Goal: Answer question/provide support: Share knowledge or assist other users

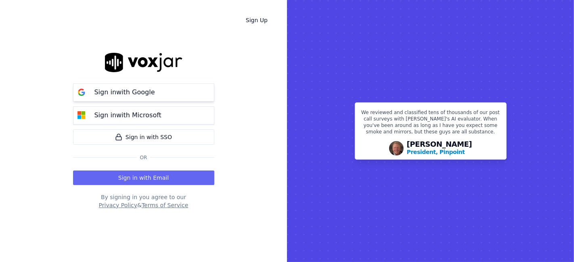
click at [143, 85] on button "Sign in with Google" at bounding box center [143, 93] width 141 height 18
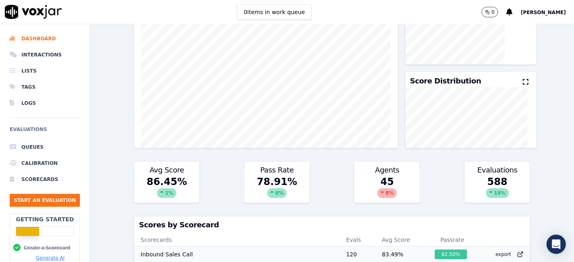
scroll to position [129, 0]
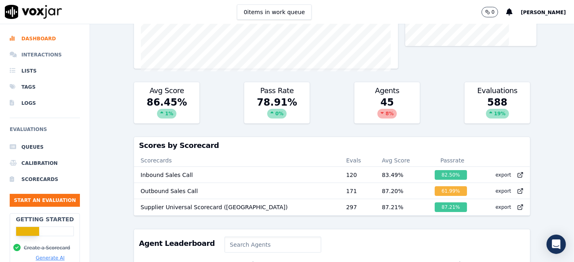
click at [34, 57] on li "Interactions" at bounding box center [45, 55] width 70 height 16
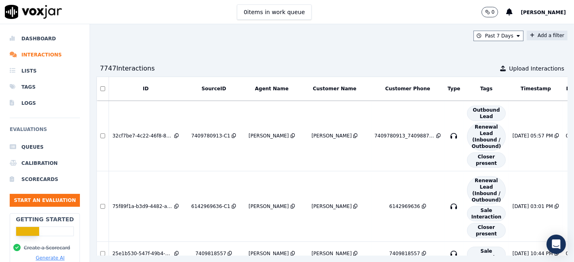
click at [527, 39] on button "Add a filter" at bounding box center [547, 36] width 41 height 10
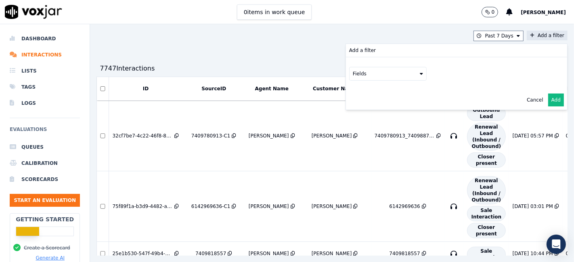
click at [388, 75] on button "Fields" at bounding box center [388, 74] width 78 height 14
click at [363, 109] on div "sourceIdentifier" at bounding box center [382, 107] width 38 height 6
click at [442, 75] on button at bounding box center [488, 73] width 116 height 12
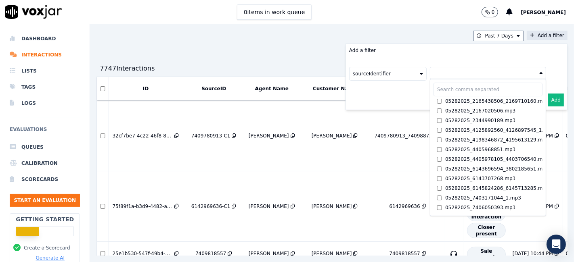
click at [435, 87] on input "text" at bounding box center [488, 90] width 109 height 14
paste input "8572032311"
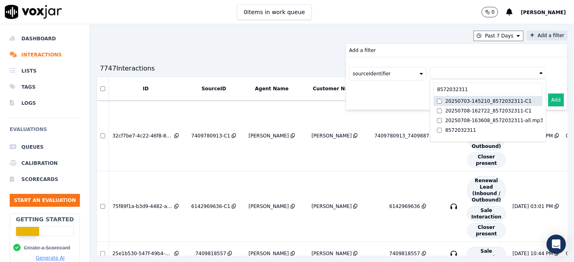
type input "8572032311"
click at [495, 102] on div "20250703-145210_8572032311-C1" at bounding box center [488, 101] width 86 height 6
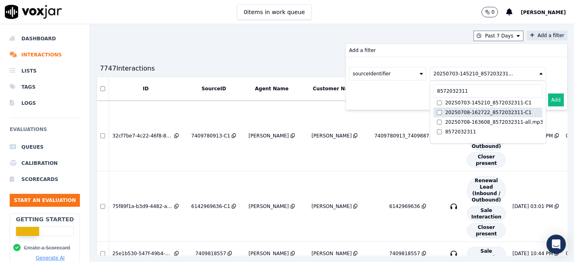
click at [495, 111] on div "20250708-162722_8572032311-C1" at bounding box center [488, 112] width 86 height 6
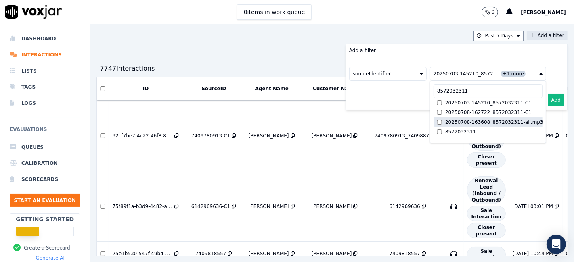
click at [490, 123] on div "20250708-163608_8572032311-all.mp3" at bounding box center [494, 122] width 98 height 6
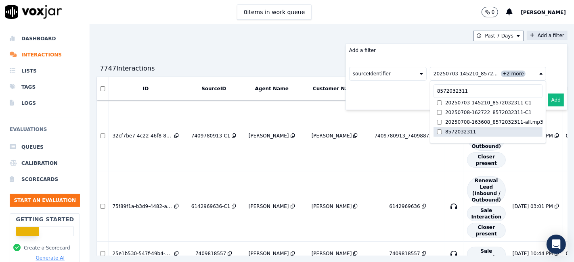
click at [459, 134] on label "8572032311" at bounding box center [488, 132] width 109 height 10
click at [548, 101] on button "Add" at bounding box center [556, 100] width 16 height 13
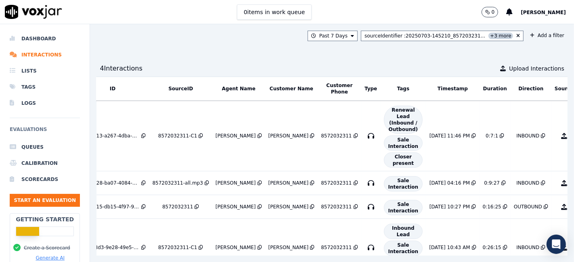
scroll to position [0, 50]
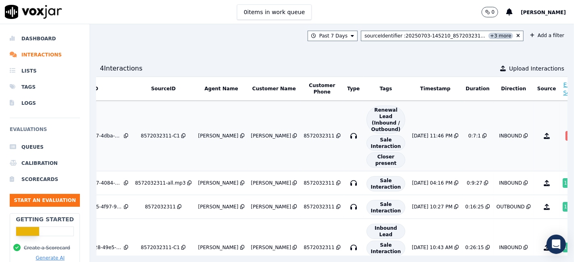
click at [566, 131] on div "0 %" at bounding box center [571, 136] width 11 height 10
drag, startPoint x: 40, startPoint y: 40, endPoint x: 54, endPoint y: 52, distance: 18.6
click at [40, 40] on li "Dashboard" at bounding box center [45, 39] width 70 height 16
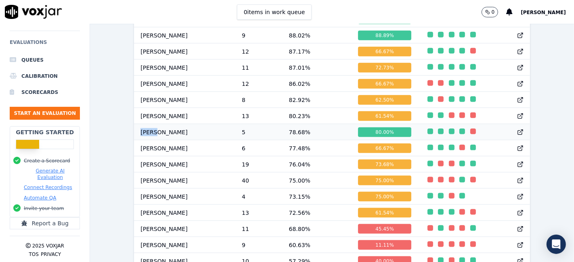
scroll to position [842, 0]
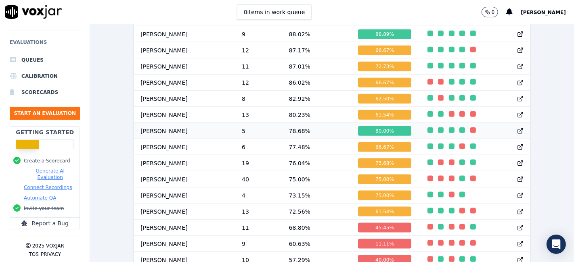
click at [372, 134] on div "80.00 %" at bounding box center [384, 131] width 53 height 10
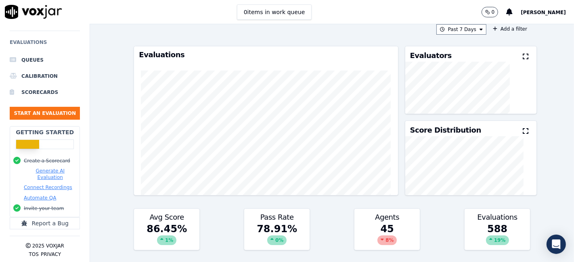
scroll to position [0, 0]
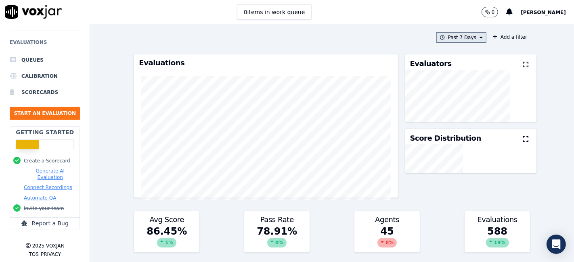
click at [465, 41] on button "Past 7 Days" at bounding box center [461, 37] width 50 height 10
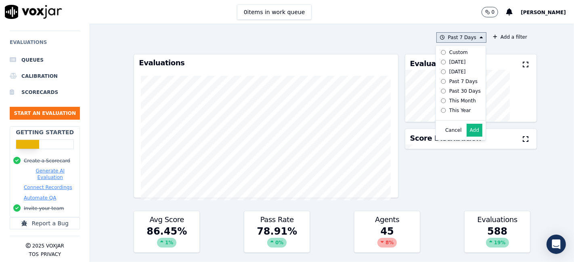
click at [456, 52] on label "Custom" at bounding box center [459, 53] width 43 height 10
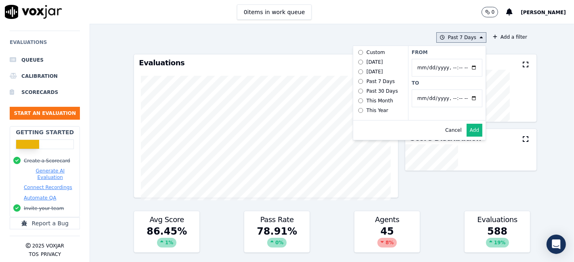
click at [465, 65] on input "From" at bounding box center [447, 68] width 71 height 18
type input "2025-06-21T00:00"
drag, startPoint x: 453, startPoint y: 50, endPoint x: 457, endPoint y: 59, distance: 9.8
click at [453, 50] on label "From" at bounding box center [447, 52] width 71 height 6
click at [453, 59] on input "From" at bounding box center [447, 68] width 71 height 18
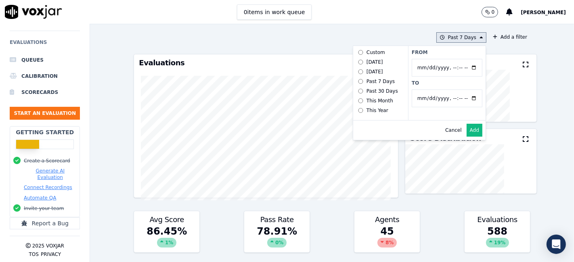
click at [464, 98] on input "To" at bounding box center [447, 99] width 71 height 18
type input "2025-07-20T23:59"
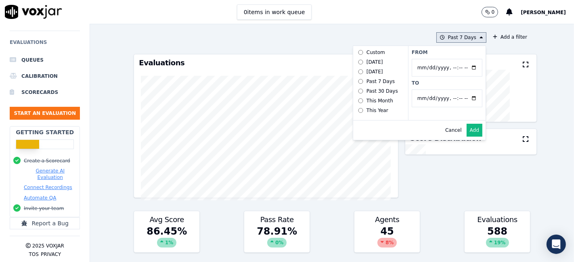
click at [443, 79] on div "From To" at bounding box center [447, 83] width 78 height 74
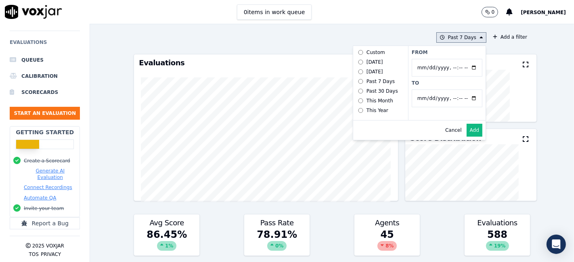
click at [467, 136] on button "Add" at bounding box center [475, 130] width 16 height 13
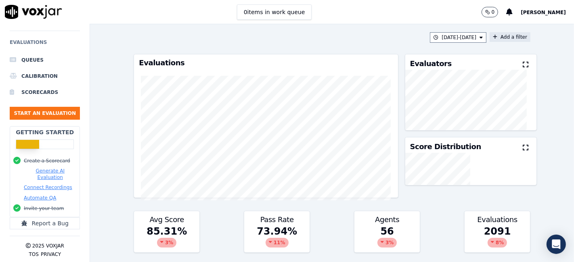
click at [502, 35] on button "Add a filter" at bounding box center [510, 37] width 41 height 10
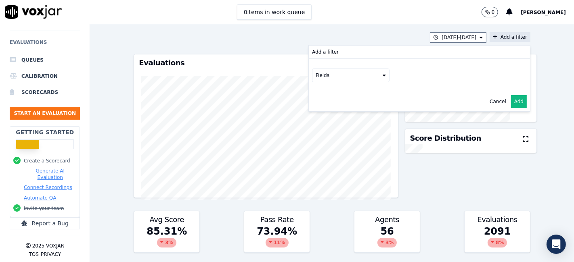
click at [341, 73] on button "Fields" at bounding box center [351, 76] width 78 height 14
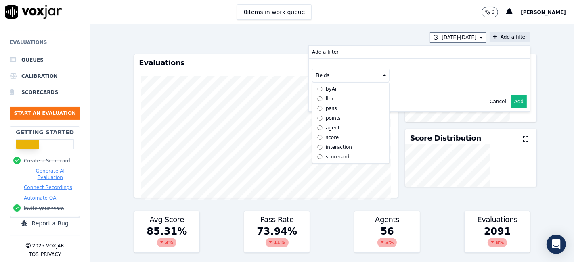
scroll to position [7, 0]
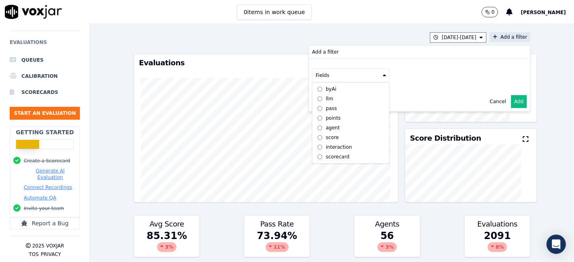
click at [331, 154] on div "scorecard" at bounding box center [338, 157] width 24 height 6
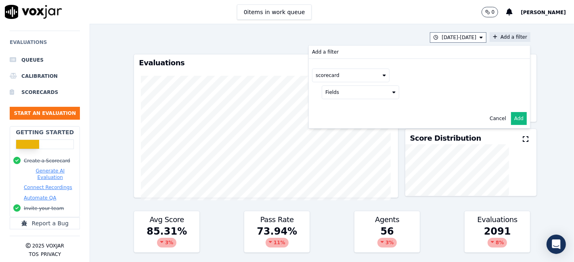
click at [350, 96] on button "Fields" at bounding box center [361, 93] width 78 height 14
click at [335, 107] on label "title" at bounding box center [360, 106] width 73 height 10
click at [422, 86] on button at bounding box center [460, 92] width 116 height 12
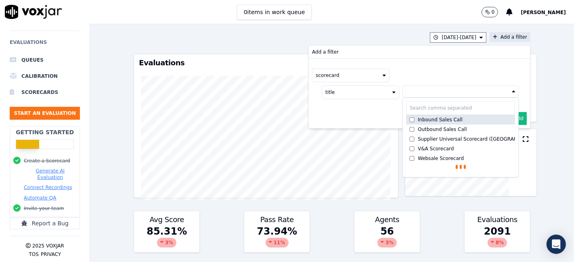
click at [419, 119] on div "Inbound Sales Call" at bounding box center [440, 120] width 45 height 6
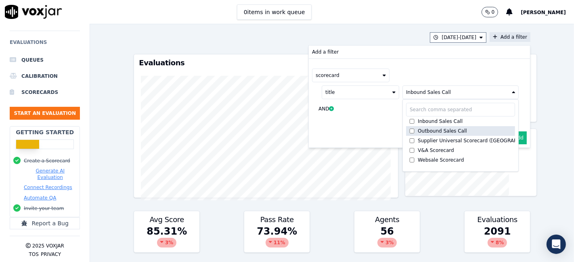
click at [418, 128] on div "Outbound Sales Call" at bounding box center [442, 131] width 49 height 6
click at [511, 136] on button "Add" at bounding box center [519, 138] width 16 height 13
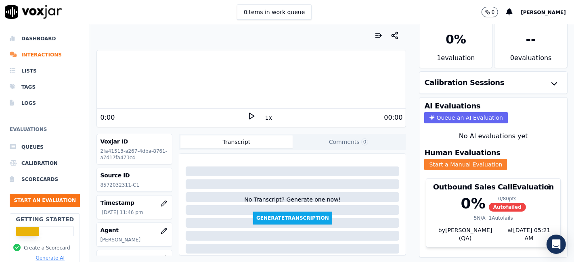
scroll to position [26, 0]
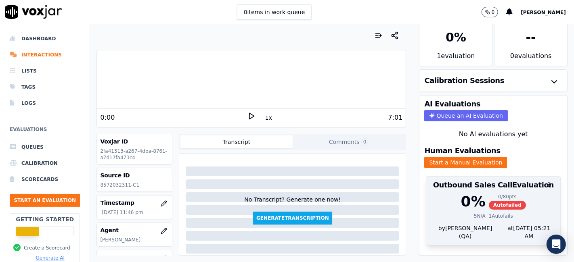
click at [476, 211] on div "0 % 0 / 80 pts Autofailed 5 N/A 1 Autofails" at bounding box center [493, 209] width 134 height 31
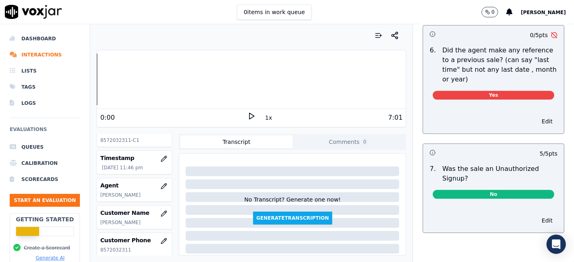
scroll to position [2105, 0]
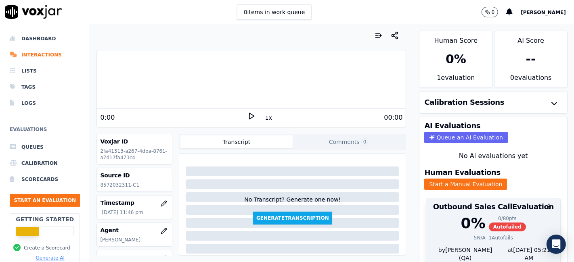
click at [489, 223] on span "Autofailed" at bounding box center [507, 227] width 37 height 9
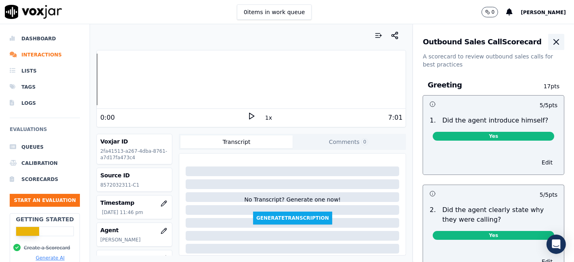
click at [551, 43] on icon "button" at bounding box center [556, 42] width 10 height 10
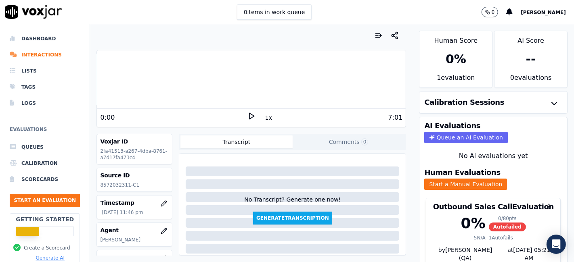
scroll to position [26, 0]
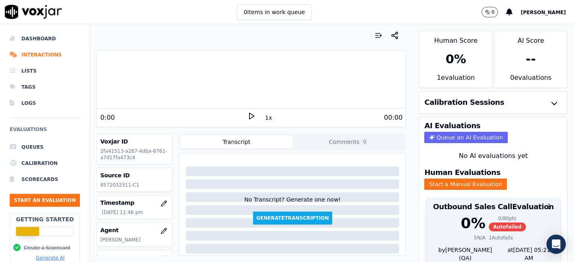
click at [489, 223] on span "Autofailed" at bounding box center [507, 227] width 37 height 9
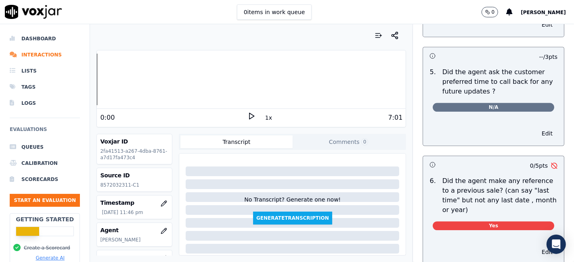
scroll to position [2108, 0]
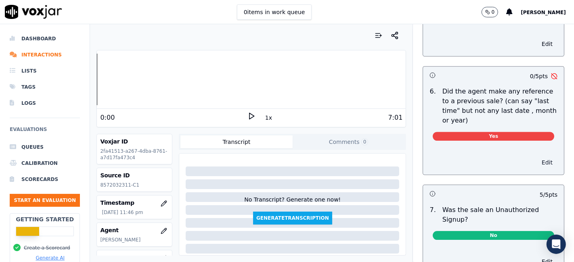
click at [537, 157] on button "Edit" at bounding box center [547, 162] width 21 height 11
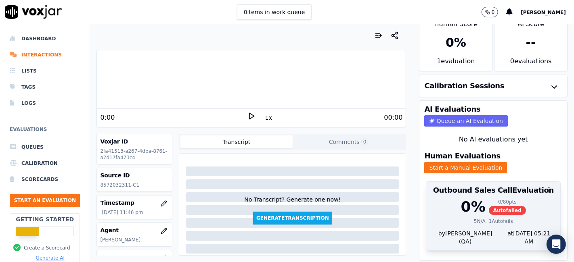
scroll to position [26, 0]
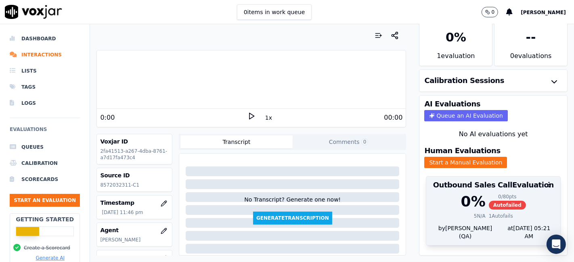
click at [493, 201] on span "Autofailed" at bounding box center [507, 205] width 37 height 9
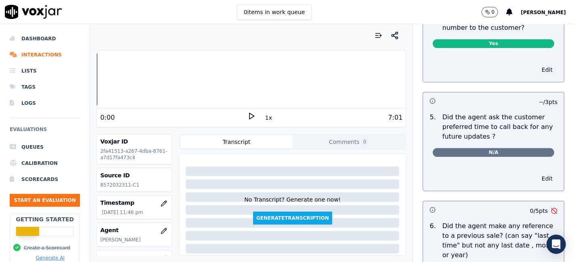
scroll to position [2063, 0]
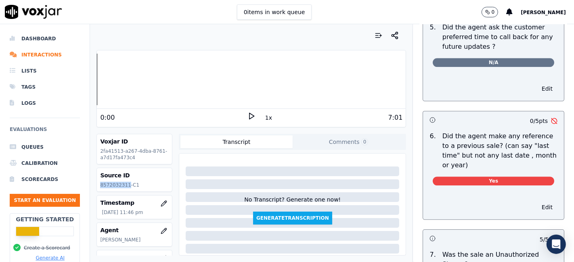
drag, startPoint x: 126, startPoint y: 185, endPoint x: 100, endPoint y: 188, distance: 25.5
click at [100, 188] on p "8572032311-C1" at bounding box center [134, 185] width 69 height 6
copy p "8572032311"
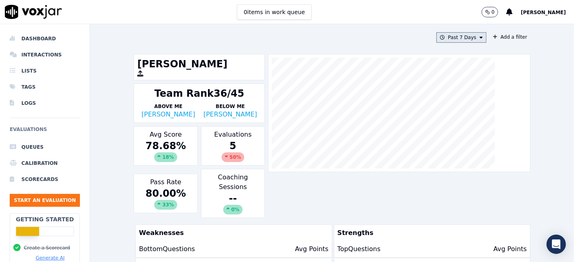
click at [456, 38] on button "Past 7 Days" at bounding box center [461, 37] width 50 height 10
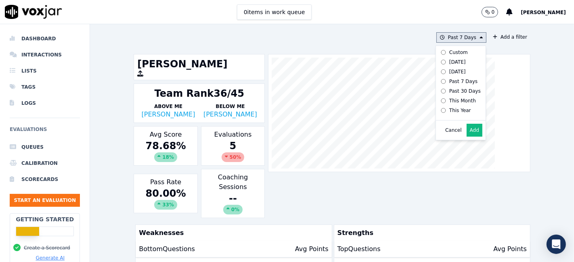
click at [451, 53] on div "Custom" at bounding box center [458, 52] width 19 height 6
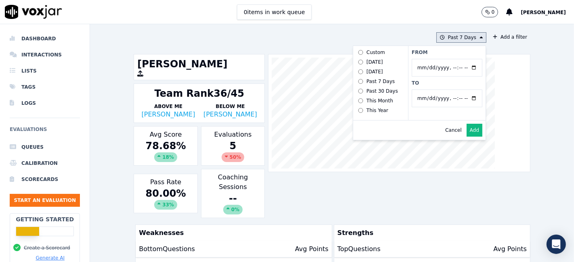
click at [463, 65] on input "From" at bounding box center [447, 68] width 71 height 18
type input "2025-06-21T00:00"
click at [453, 49] on label "From" at bounding box center [447, 52] width 71 height 6
click at [453, 59] on input "From" at bounding box center [447, 68] width 71 height 18
click at [462, 100] on input "To" at bounding box center [447, 99] width 71 height 18
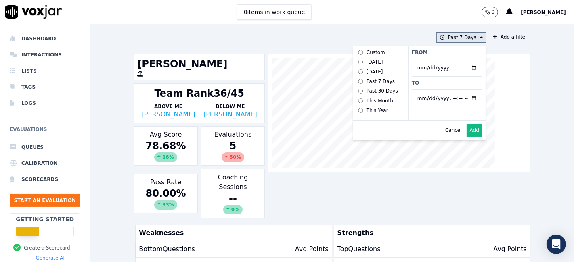
type input "2025-07-20T23:59"
drag, startPoint x: 446, startPoint y: 79, endPoint x: 450, endPoint y: 106, distance: 27.8
click at [446, 79] on div "From To" at bounding box center [447, 83] width 78 height 74
click at [467, 135] on button "Add" at bounding box center [475, 130] width 16 height 13
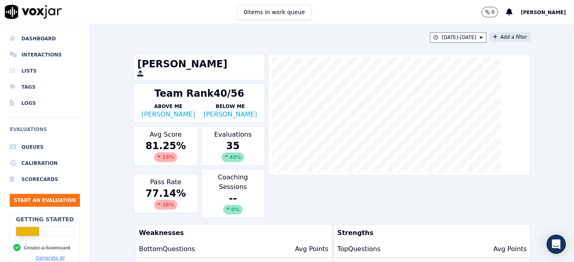
click at [496, 38] on button "Add a filter" at bounding box center [510, 37] width 41 height 10
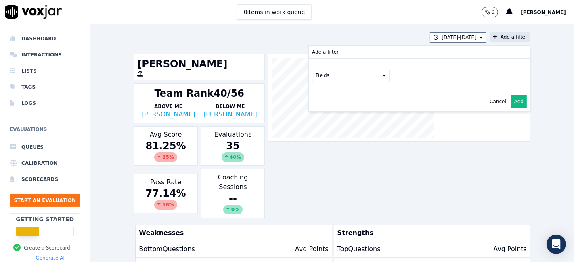
click at [336, 74] on button "Fields" at bounding box center [351, 76] width 78 height 14
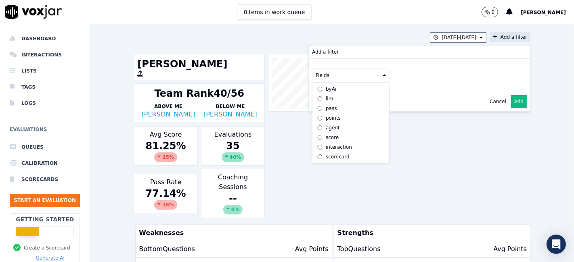
scroll to position [7, 0]
click at [332, 154] on div "scorecard" at bounding box center [338, 157] width 24 height 6
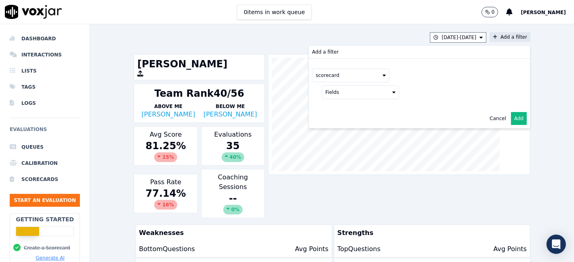
click at [355, 96] on button "Fields" at bounding box center [361, 93] width 78 height 14
click at [342, 106] on label "title" at bounding box center [360, 106] width 73 height 10
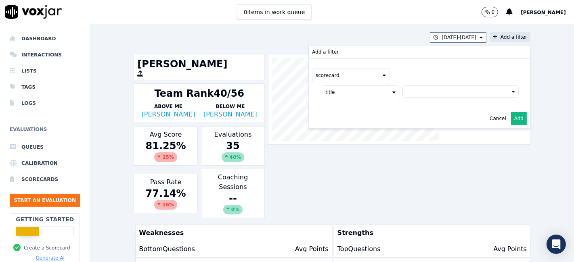
click at [431, 90] on button at bounding box center [460, 92] width 116 height 12
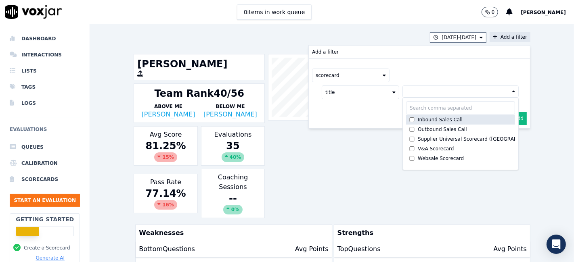
click at [420, 119] on div "Inbound Sales Call" at bounding box center [440, 120] width 45 height 6
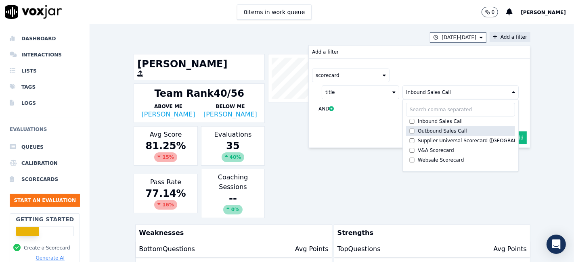
click at [418, 129] on div "Outbound Sales Call" at bounding box center [442, 131] width 49 height 6
click at [511, 138] on button "Add" at bounding box center [519, 138] width 16 height 13
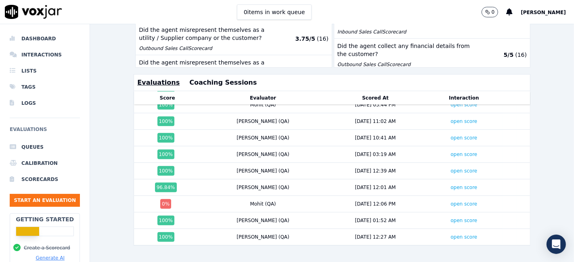
scroll to position [441, 0]
click at [451, 201] on link "open score" at bounding box center [464, 204] width 27 height 6
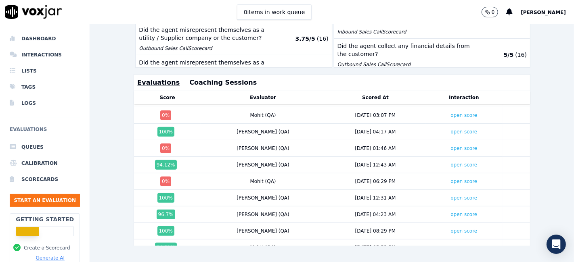
scroll to position [172, 0]
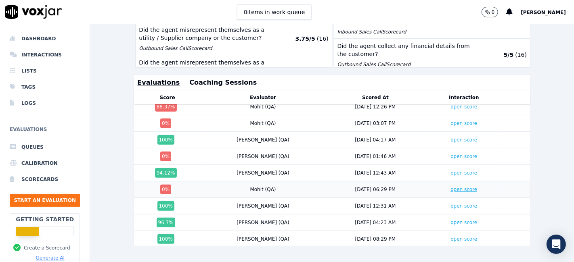
click at [451, 187] on link "open score" at bounding box center [464, 190] width 27 height 6
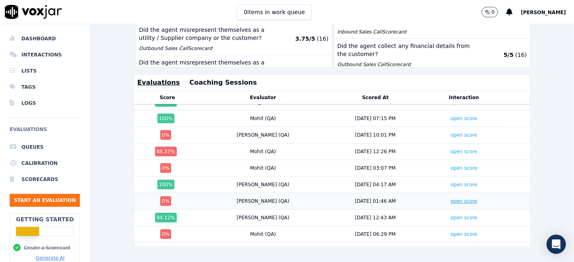
click at [451, 199] on link "open score" at bounding box center [464, 202] width 27 height 6
click at [451, 166] on link "open score" at bounding box center [464, 169] width 27 height 6
click at [451, 132] on link "open score" at bounding box center [464, 135] width 27 height 6
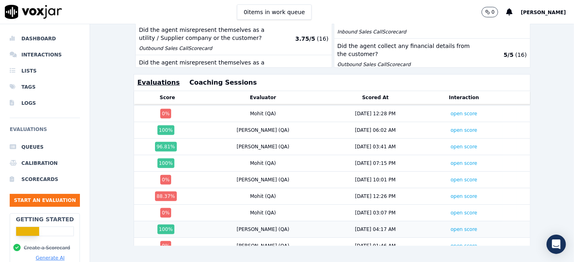
scroll to position [37, 0]
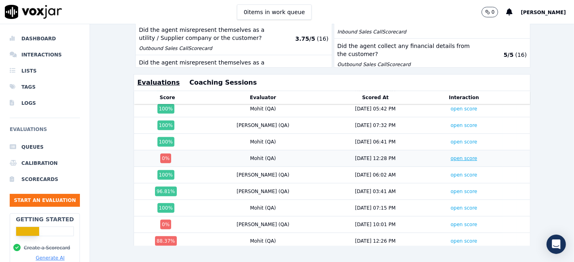
click at [451, 156] on link "open score" at bounding box center [464, 159] width 27 height 6
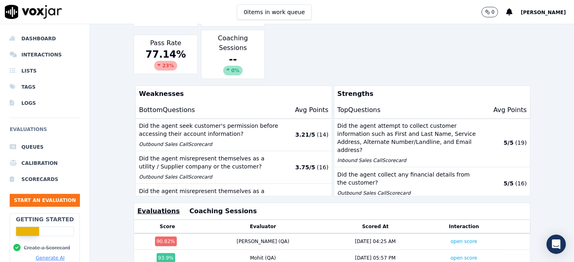
scroll to position [142, 0]
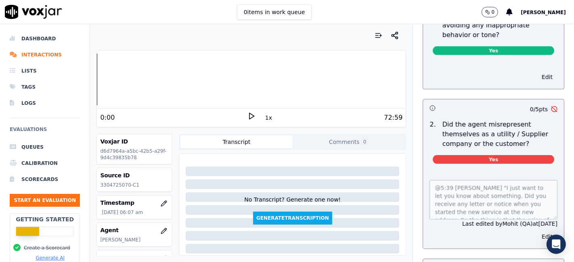
scroll to position [45, 0]
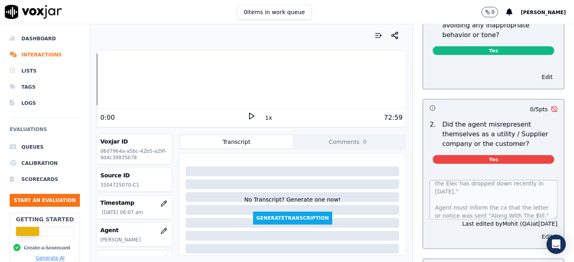
click at [537, 231] on button "Edit" at bounding box center [547, 236] width 21 height 11
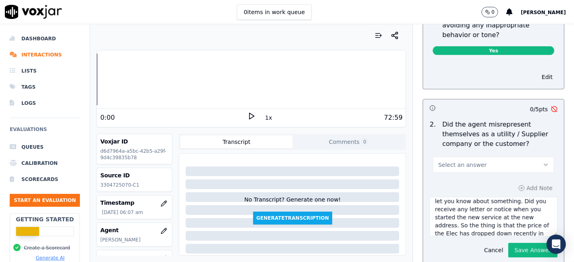
scroll to position [0, 0]
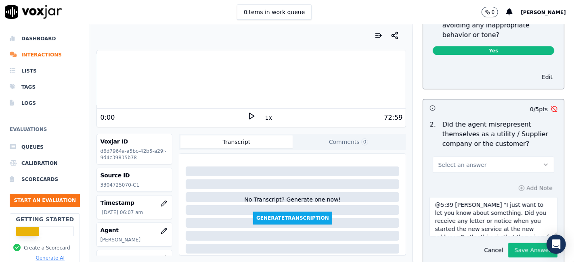
click at [430, 197] on textarea "@5:39 Janet "I just want to let you know about something. Did you receive any l…" at bounding box center [494, 217] width 128 height 40
click at [509, 205] on textarea "@5:39 Janet "I just want to let you know about something. Did you receive any l…" at bounding box center [494, 217] width 128 height 40
click at [518, 157] on button "Select an answer" at bounding box center [494, 165] width 122 height 16
click at [459, 188] on div "N/A" at bounding box center [478, 184] width 106 height 13
click at [504, 157] on button "N/A" at bounding box center [494, 165] width 122 height 16
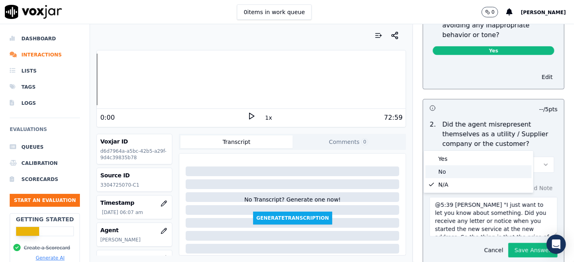
click at [444, 175] on div "No" at bounding box center [478, 172] width 106 height 13
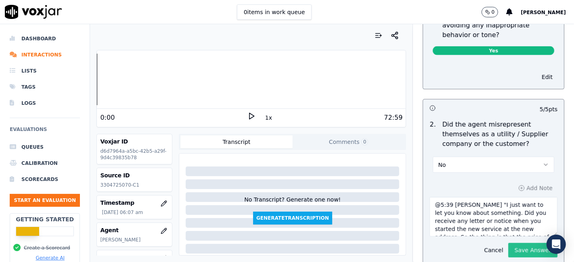
click at [518, 243] on button "Save Answer" at bounding box center [532, 250] width 49 height 15
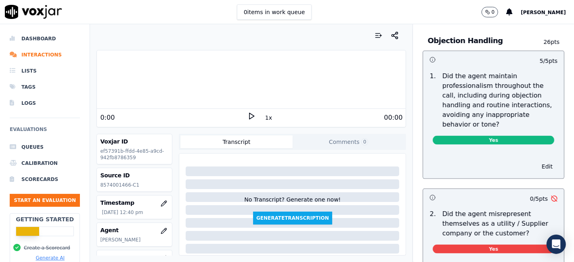
scroll to position [1076, 0]
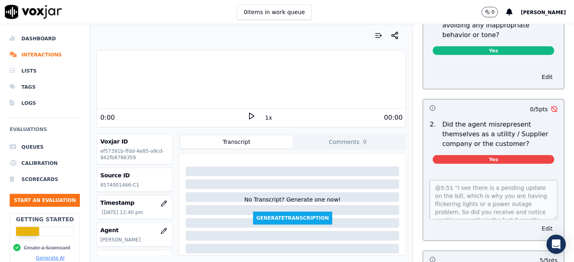
click at [537, 223] on button "Edit" at bounding box center [547, 228] width 21 height 11
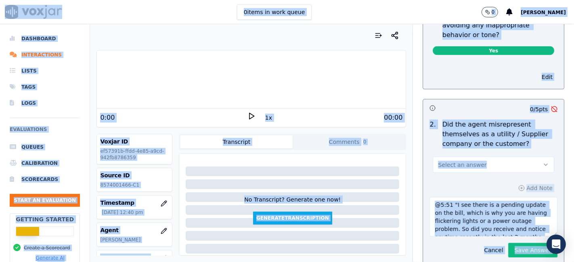
copy body "0 items in work queue 0 [PERSON_NAME] Dashboard Interactions Lists Tags Logs Ev…"
click at [480, 210] on textarea "@5:51 "I see there is a pending update on the bill, which is why you are having…" at bounding box center [494, 217] width 128 height 40
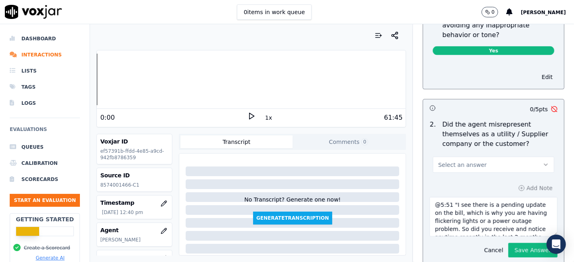
click at [456, 197] on textarea "@5:51 "I see there is a pending update on the bill, which is why you are having…" at bounding box center [494, 217] width 128 height 40
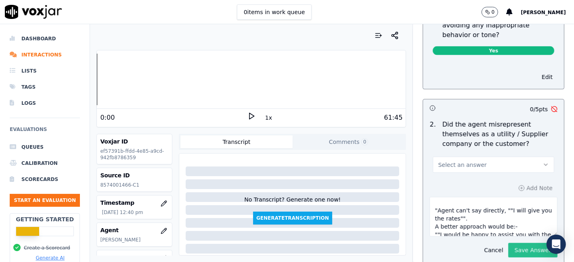
scroll to position [170, 0]
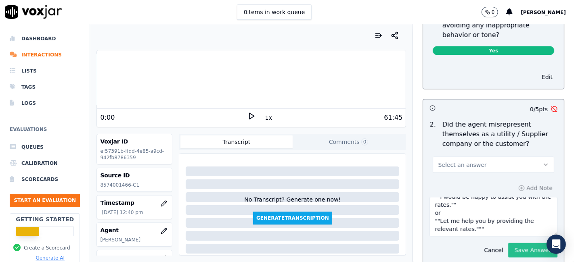
drag, startPoint x: 427, startPoint y: 182, endPoint x: 511, endPoint y: 223, distance: 93.2
click at [511, 223] on div "Add Note @5:51 "I see there is a pending update on the bill, which is why you a…" at bounding box center [493, 220] width 141 height 88
click at [445, 176] on div "Add Note @5:51 "I see there is a pending update on the bill, which is why you a…" at bounding box center [493, 220] width 141 height 88
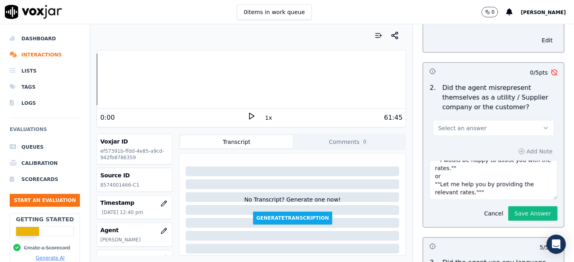
scroll to position [1121, 0]
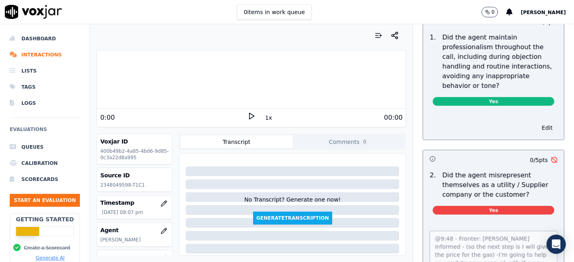
scroll to position [1076, 0]
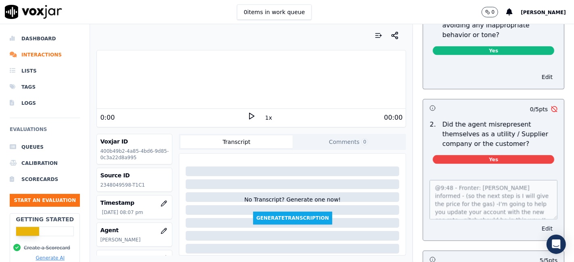
click at [537, 223] on button "Edit" at bounding box center [547, 228] width 21 height 11
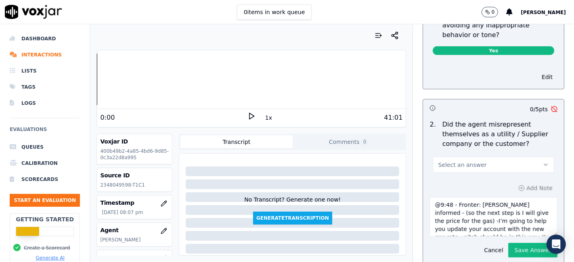
click at [480, 205] on textarea "@9:48 - Fronter: Janet informed - (so the next step is I will give the price fo…" at bounding box center [494, 217] width 128 height 40
drag, startPoint x: 425, startPoint y: 181, endPoint x: 501, endPoint y: 232, distance: 91.9
click at [501, 232] on div "Add Note @9:48 - Fronter: Janet informed - (so the next step is I will give the…" at bounding box center [493, 220] width 141 height 88
click at [331, 120] on div "41:01" at bounding box center [329, 118] width 147 height 10
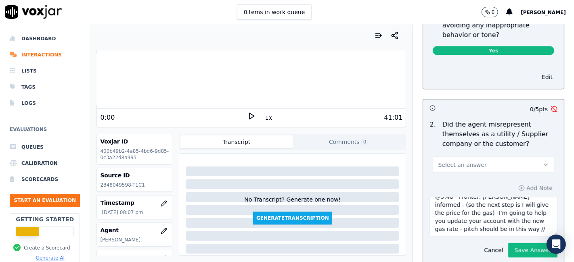
click at [247, 115] on icon at bounding box center [251, 116] width 8 height 8
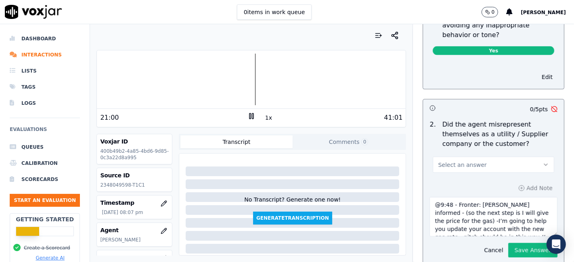
click at [168, 93] on div at bounding box center [251, 80] width 309 height 52
click at [146, 94] on div at bounding box center [251, 80] width 309 height 52
click at [248, 115] on icon at bounding box center [251, 116] width 8 height 8
click at [247, 117] on icon at bounding box center [251, 116] width 8 height 8
click at [249, 118] on rect at bounding box center [249, 115] width 1 height 5
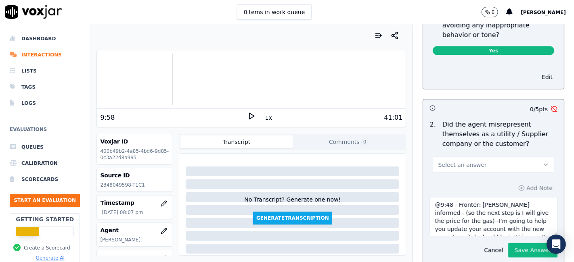
click at [247, 116] on icon at bounding box center [251, 116] width 8 height 8
click at [165, 102] on div at bounding box center [251, 80] width 309 height 52
click at [164, 101] on div at bounding box center [251, 80] width 309 height 52
click at [249, 118] on rect at bounding box center [249, 115] width 1 height 5
click at [514, 157] on button "Select an answer" at bounding box center [494, 165] width 122 height 16
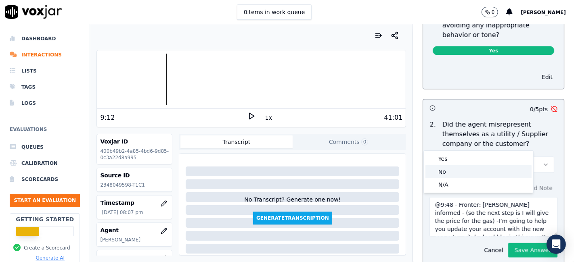
click at [452, 174] on div "No" at bounding box center [478, 172] width 106 height 13
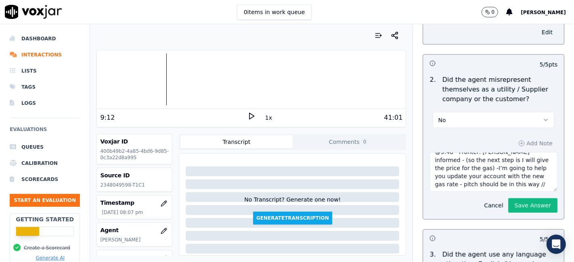
scroll to position [1166, 0]
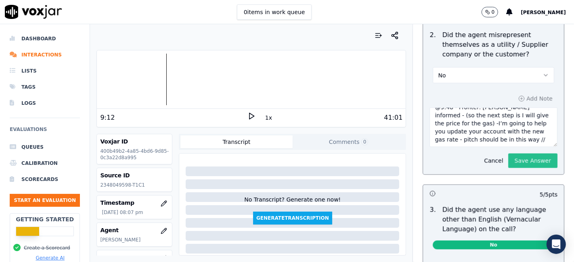
click at [510, 154] on button "Save Answer" at bounding box center [532, 161] width 49 height 15
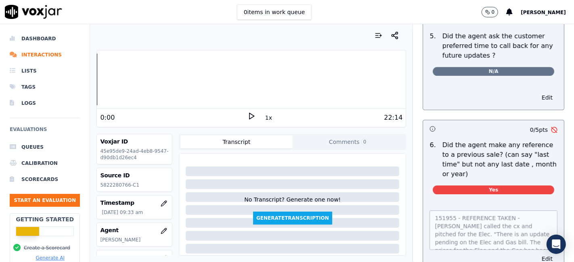
scroll to position [2153, 0]
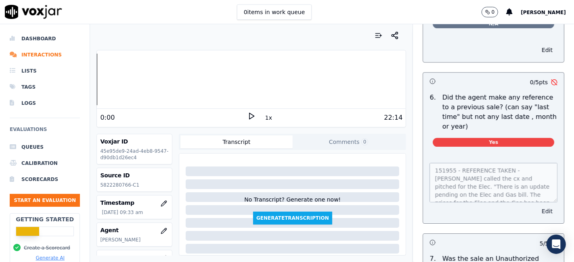
click at [537, 206] on button "Edit" at bounding box center [547, 211] width 21 height 11
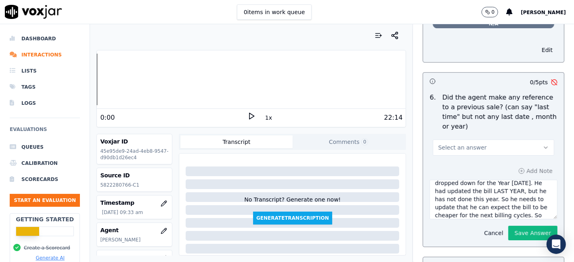
scroll to position [57, 0]
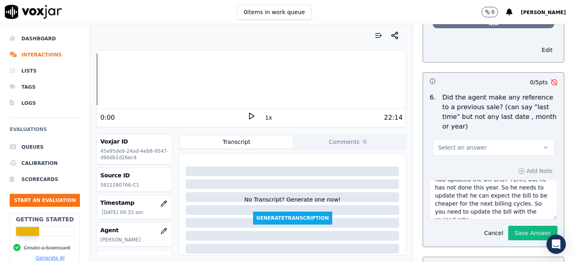
drag, startPoint x: 427, startPoint y: 168, endPoint x: 524, endPoint y: 201, distance: 102.5
click at [524, 201] on div "Add Note 151955 - REFERENCE TAKEN - [PERSON_NAME] called the cx and pitched for…" at bounding box center [493, 203] width 141 height 88
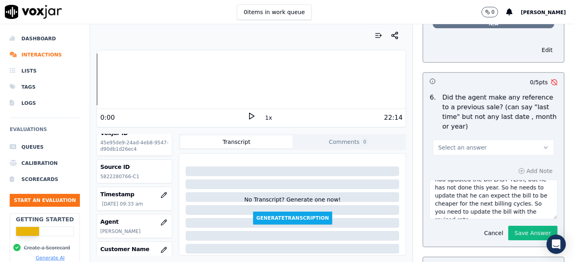
scroll to position [0, 0]
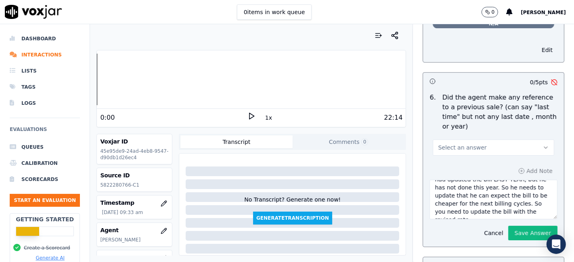
click at [521, 140] on button "Select an answer" at bounding box center [494, 148] width 122 height 16
click at [462, 159] on div "No" at bounding box center [478, 159] width 106 height 13
click at [522, 226] on button "Save Answer" at bounding box center [532, 233] width 49 height 15
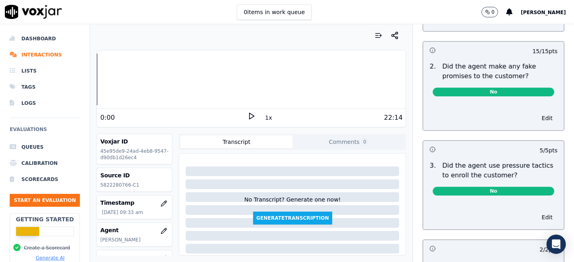
scroll to position [1692, 0]
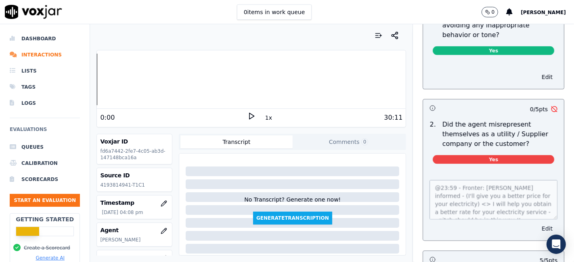
click at [537, 223] on button "Edit" at bounding box center [547, 228] width 21 height 11
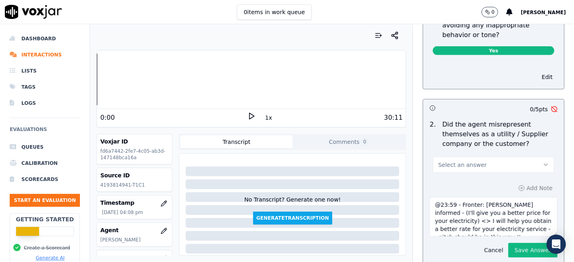
click at [479, 245] on button "Cancel" at bounding box center [493, 250] width 29 height 11
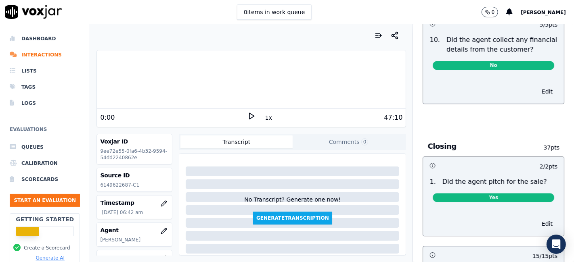
scroll to position [1615, 0]
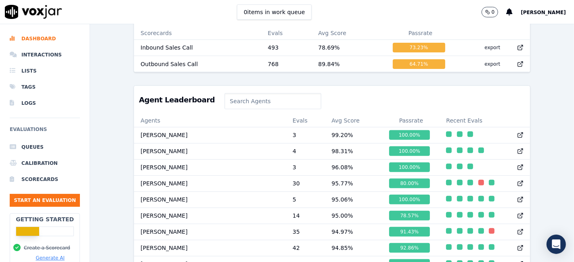
scroll to position [257, 0]
click at [238, 108] on input at bounding box center [272, 102] width 96 height 16
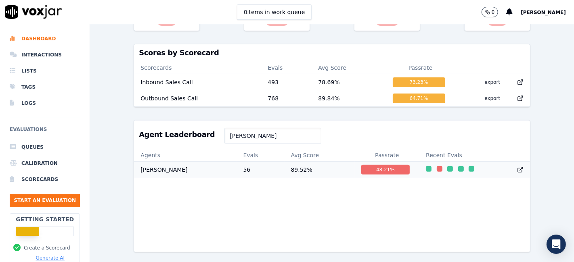
scroll to position [247, 0]
type input "Jame"
click at [366, 165] on div "48.21 %" at bounding box center [385, 170] width 49 height 10
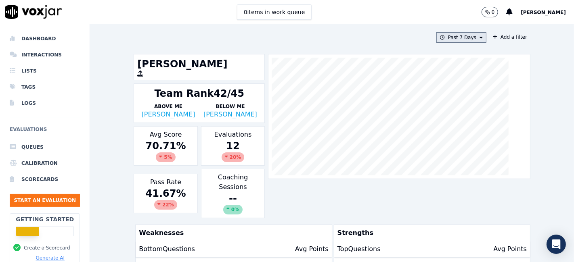
click at [457, 38] on button "Past 7 Days" at bounding box center [461, 37] width 50 height 10
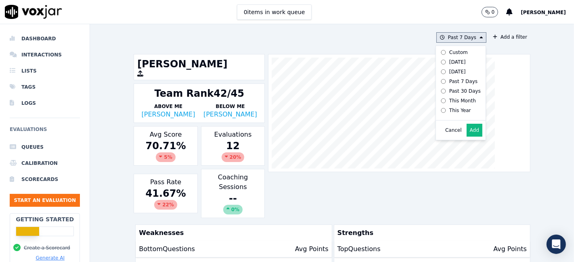
click at [449, 54] on div "Custom" at bounding box center [458, 52] width 19 height 6
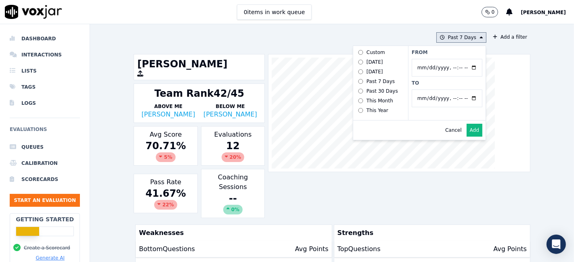
click at [463, 65] on input "From" at bounding box center [447, 68] width 71 height 18
type input "2025-06-21T00:00"
drag, startPoint x: 465, startPoint y: 53, endPoint x: 469, endPoint y: 67, distance: 14.8
click at [465, 53] on label "From" at bounding box center [447, 52] width 71 height 6
click at [465, 59] on input "From" at bounding box center [447, 68] width 71 height 18
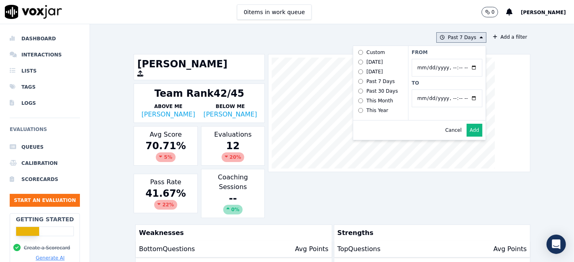
click at [465, 100] on input "To" at bounding box center [447, 99] width 71 height 18
type input "2025-07-20T23:59"
drag, startPoint x: 450, startPoint y: 85, endPoint x: 455, endPoint y: 88, distance: 6.3
click at [450, 85] on label "To" at bounding box center [447, 83] width 71 height 6
click at [450, 90] on input "To" at bounding box center [447, 99] width 71 height 18
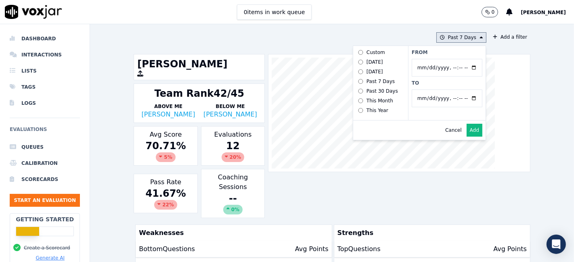
click at [467, 137] on button "Add" at bounding box center [475, 130] width 16 height 13
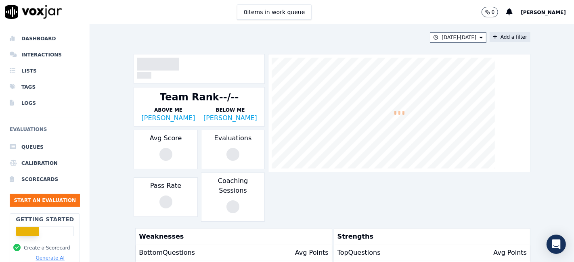
click at [505, 37] on button "Add a filter" at bounding box center [510, 37] width 41 height 10
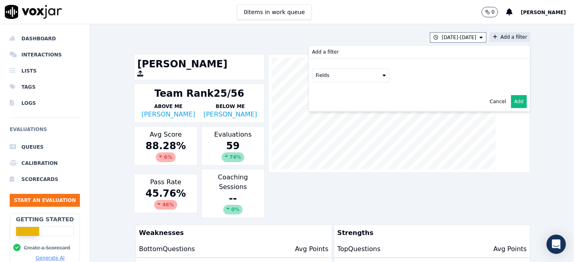
click at [342, 76] on button "Fields" at bounding box center [351, 76] width 78 height 14
click at [327, 154] on div "scorecard" at bounding box center [338, 157] width 24 height 6
click at [342, 97] on button "Fields" at bounding box center [361, 93] width 78 height 14
click at [335, 107] on div "title" at bounding box center [339, 106] width 9 height 6
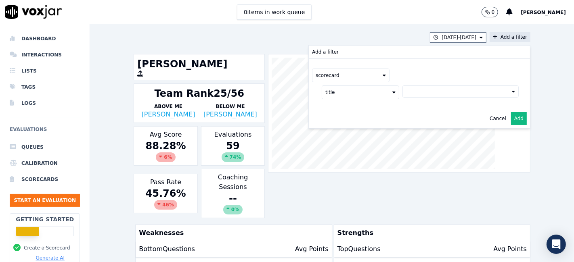
click at [438, 94] on button at bounding box center [460, 92] width 116 height 12
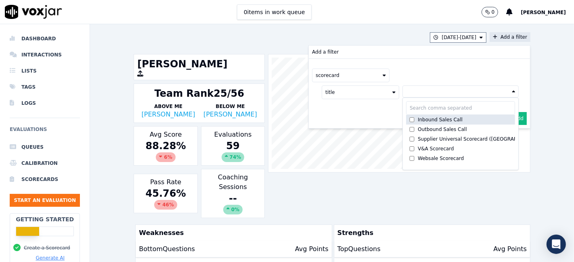
click at [421, 118] on div "Inbound Sales Call" at bounding box center [440, 120] width 45 height 6
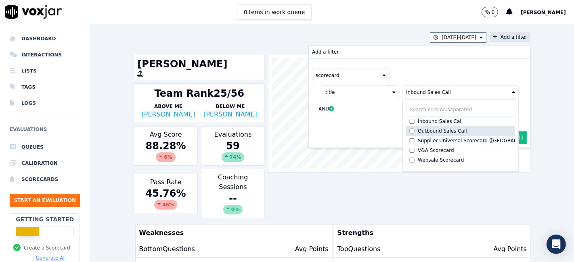
click at [418, 130] on div "Outbound Sales Call" at bounding box center [442, 131] width 49 height 6
click at [511, 136] on button "Add" at bounding box center [519, 138] width 16 height 13
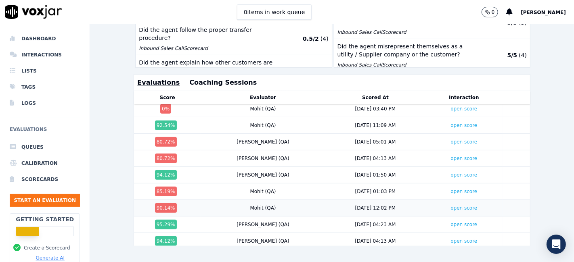
scroll to position [203, 0]
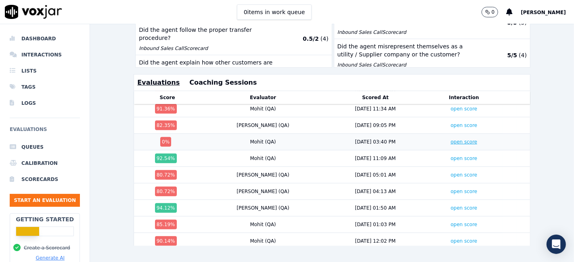
click at [451, 139] on link "open score" at bounding box center [464, 142] width 27 height 6
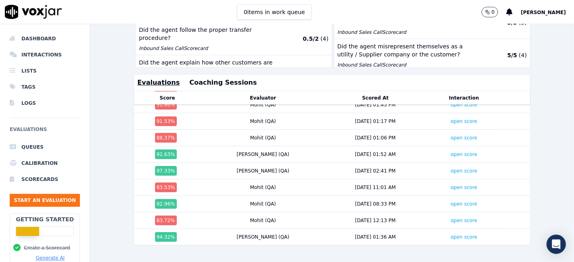
scroll to position [786, 0]
click at [451, 218] on link "open score" at bounding box center [464, 221] width 27 height 6
click at [451, 185] on link "open score" at bounding box center [464, 188] width 27 height 6
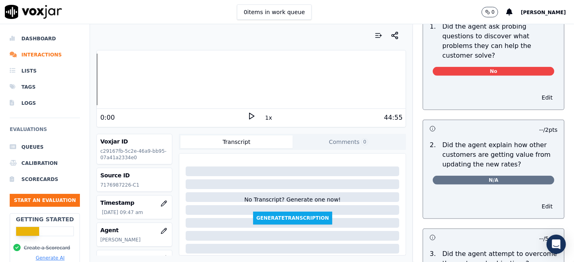
scroll to position [673, 0]
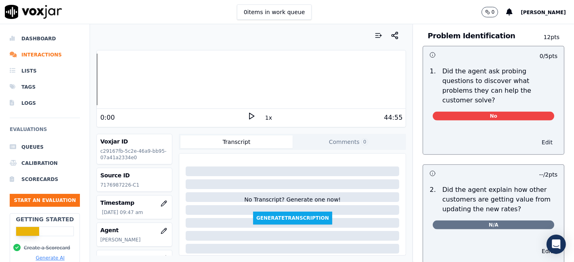
click at [537, 137] on button "Edit" at bounding box center [547, 142] width 21 height 11
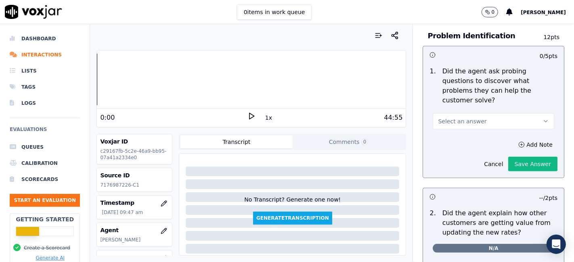
click at [486, 114] on button "Select an answer" at bounding box center [494, 121] width 122 height 16
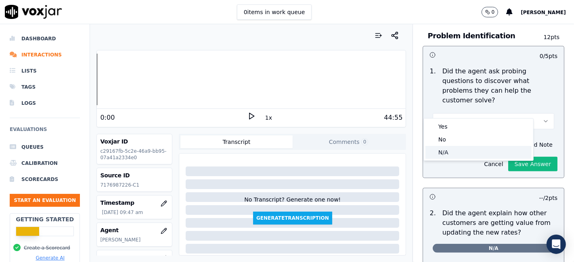
click at [457, 155] on div "N/A" at bounding box center [478, 152] width 106 height 13
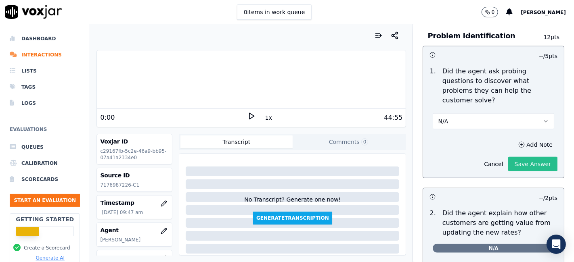
click at [512, 157] on button "Save Answer" at bounding box center [532, 164] width 49 height 15
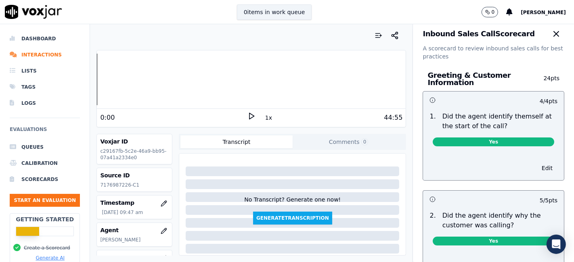
scroll to position [0, 0]
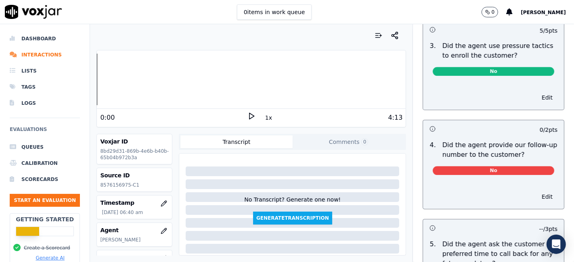
scroll to position [1970, 0]
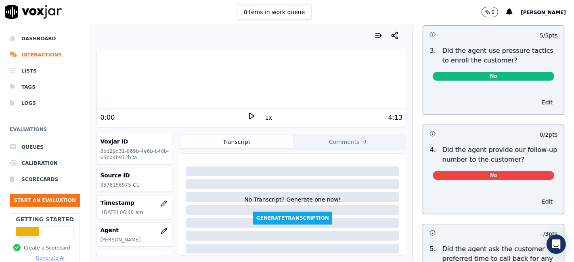
drag, startPoint x: 519, startPoint y: 117, endPoint x: 537, endPoint y: 118, distance: 18.6
click at [537, 125] on div "0 / 2 pts" at bounding box center [493, 133] width 141 height 17
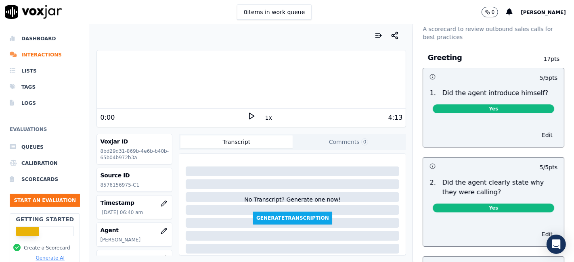
scroll to position [0, 0]
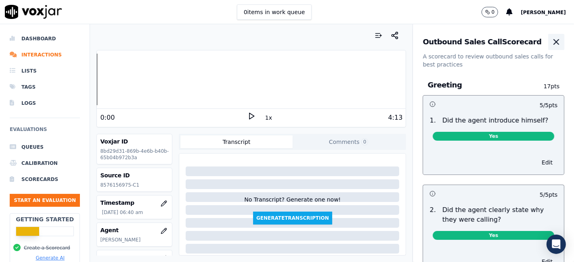
click at [551, 44] on icon "button" at bounding box center [556, 42] width 10 height 10
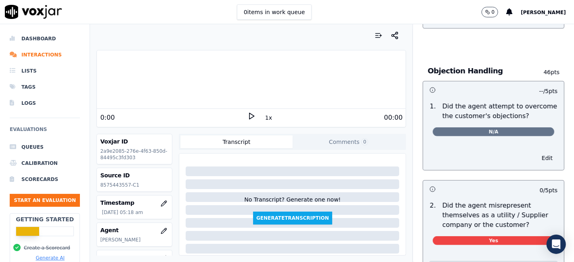
scroll to position [583, 0]
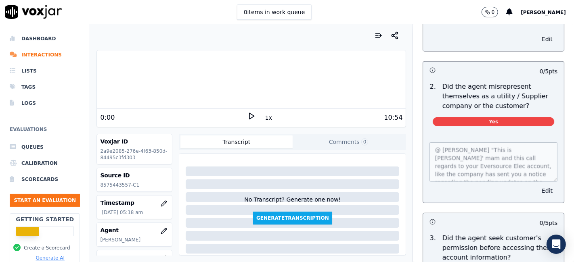
click at [537, 189] on button "Edit" at bounding box center [547, 190] width 21 height 11
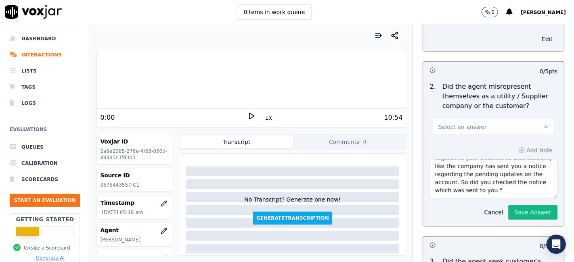
scroll to position [45, 0]
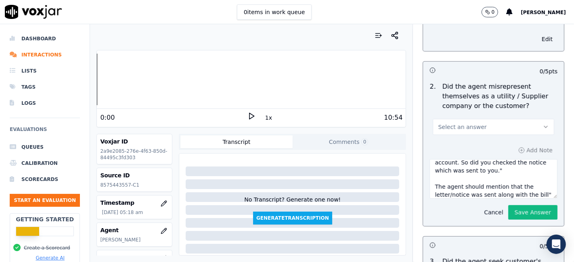
click at [479, 211] on button "Cancel" at bounding box center [493, 212] width 29 height 11
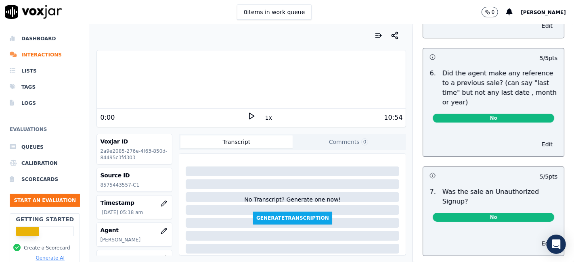
scroll to position [2243, 0]
